Goal: Find contact information: Find contact information

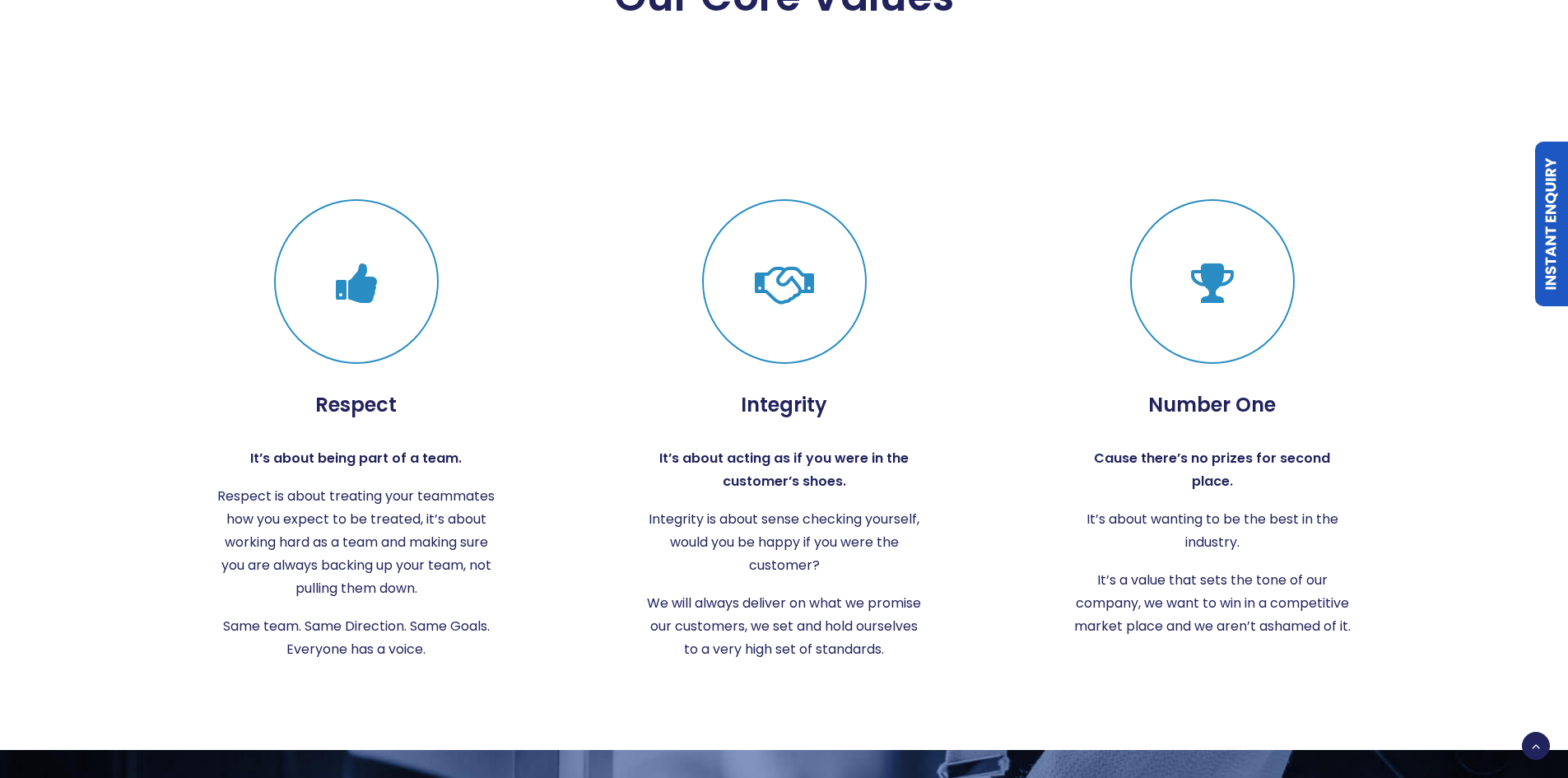
scroll to position [3174, 0]
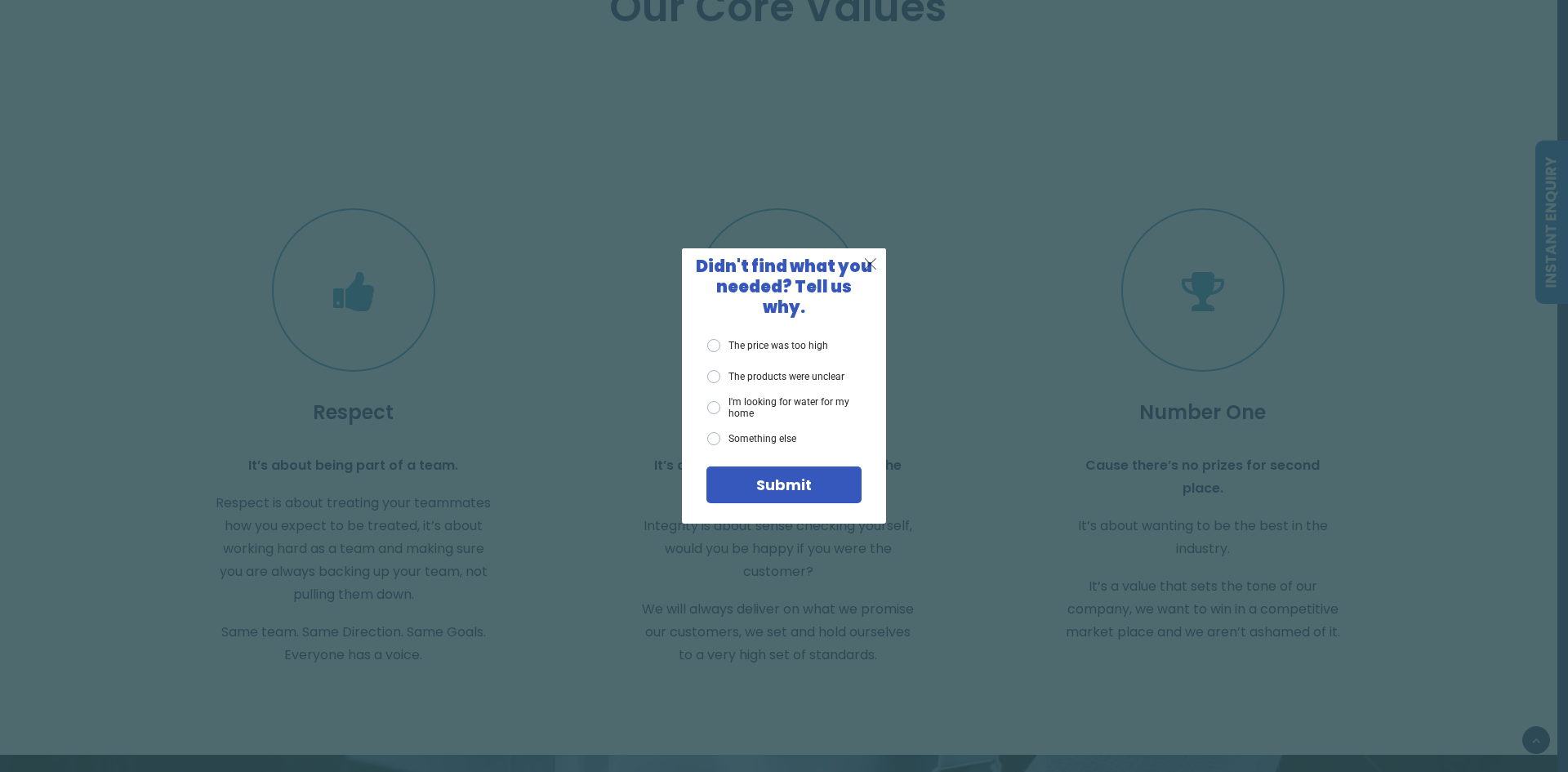
click at [870, 271] on span "X" at bounding box center [870, 264] width 15 height 21
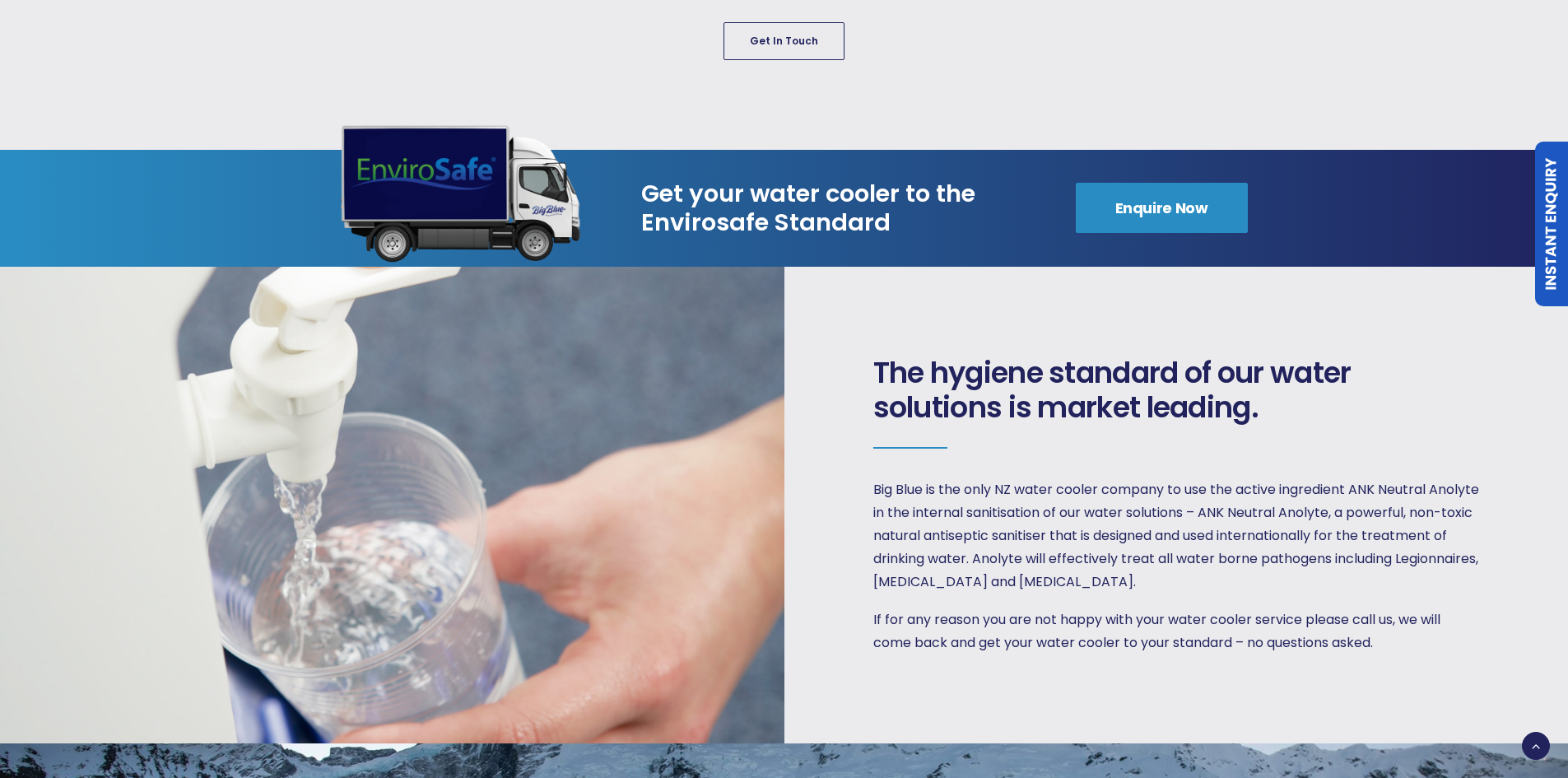
scroll to position [1088, 0]
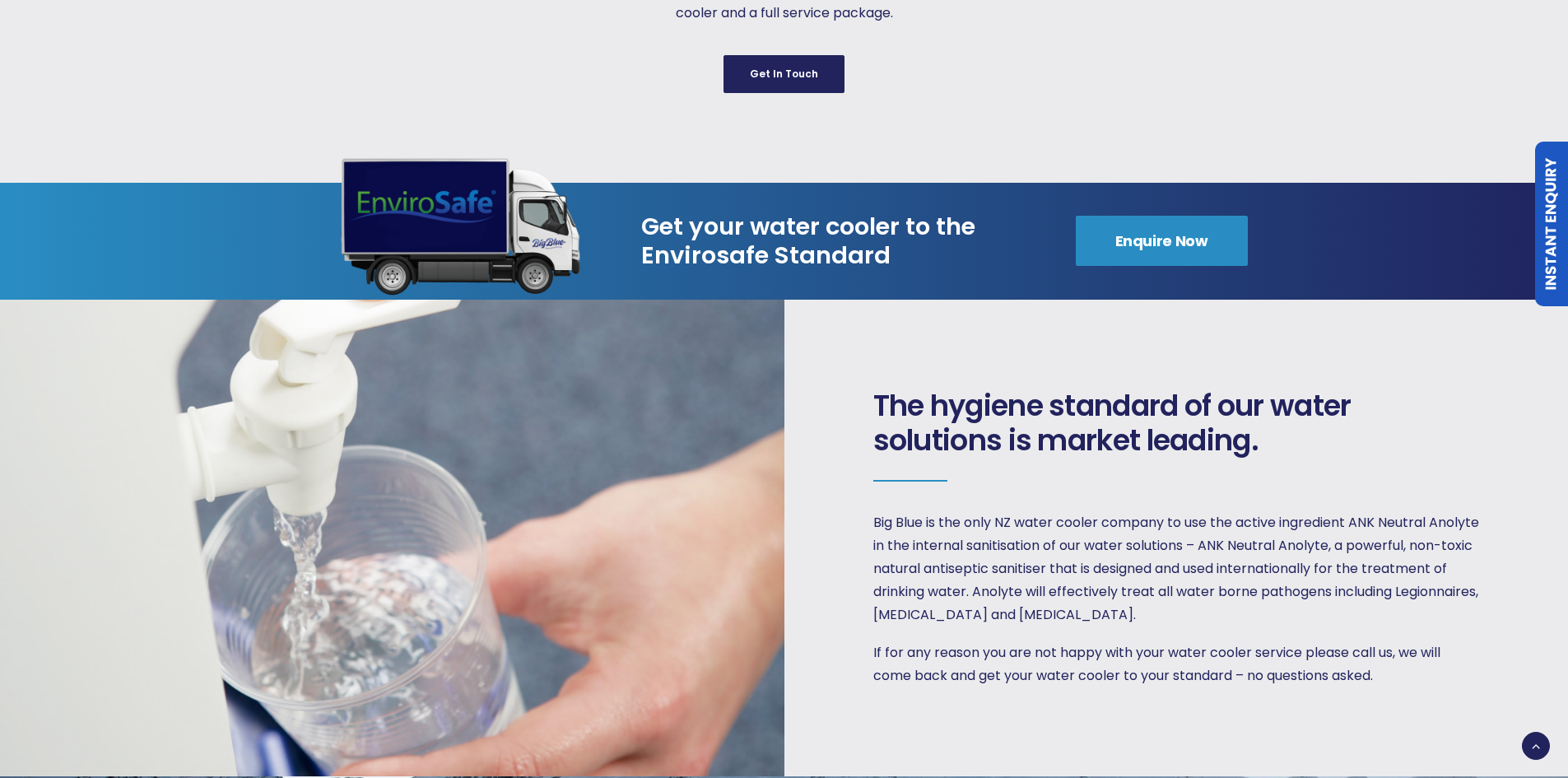
click at [787, 56] on link "Get in Touch" at bounding box center [784, 74] width 121 height 38
